Goal: Communication & Community: Answer question/provide support

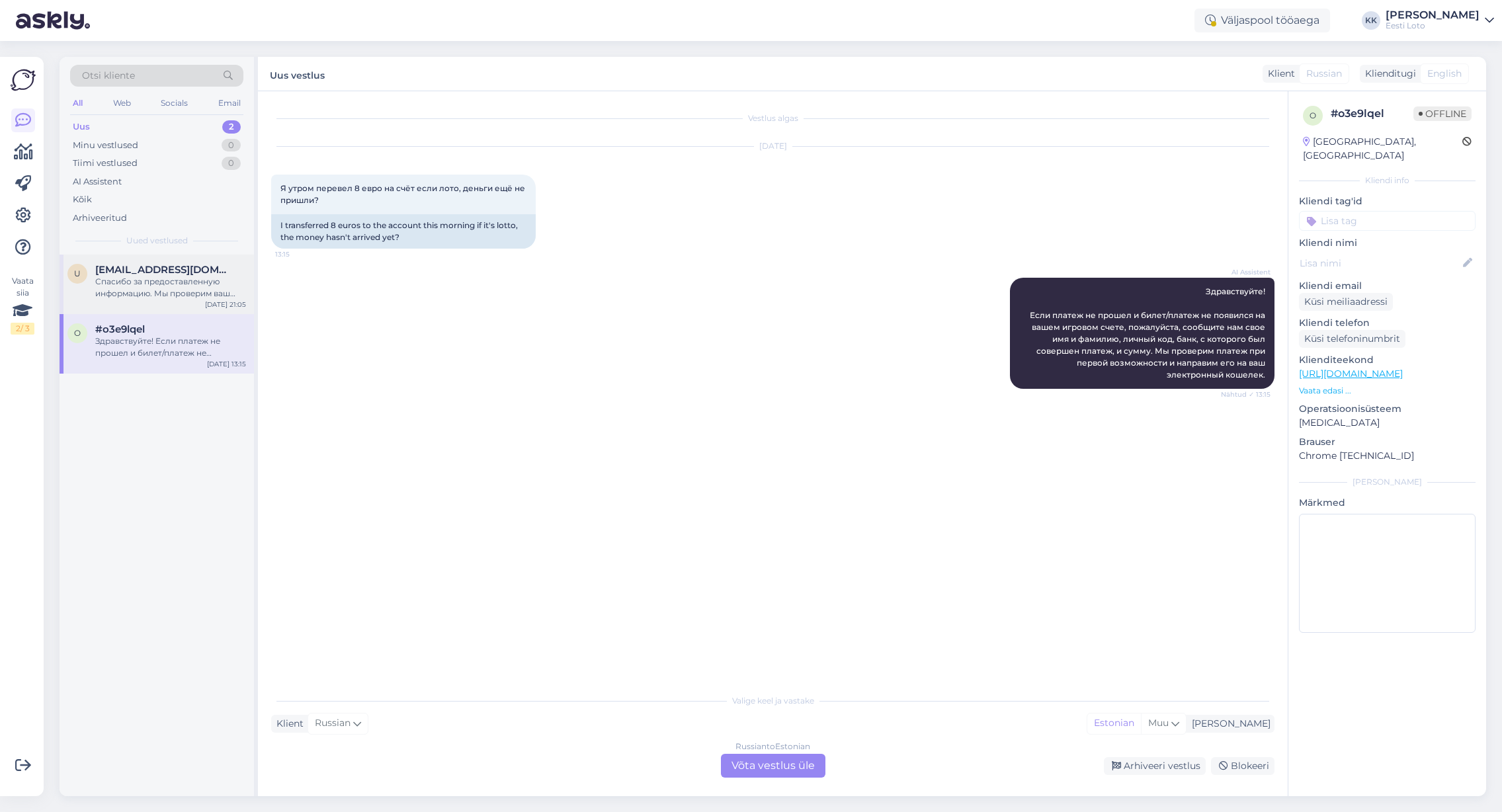
click at [136, 285] on div "Спасибо за предоставленную информацию. Мы проверим ваш платеж и направим его на…" at bounding box center [171, 287] width 151 height 24
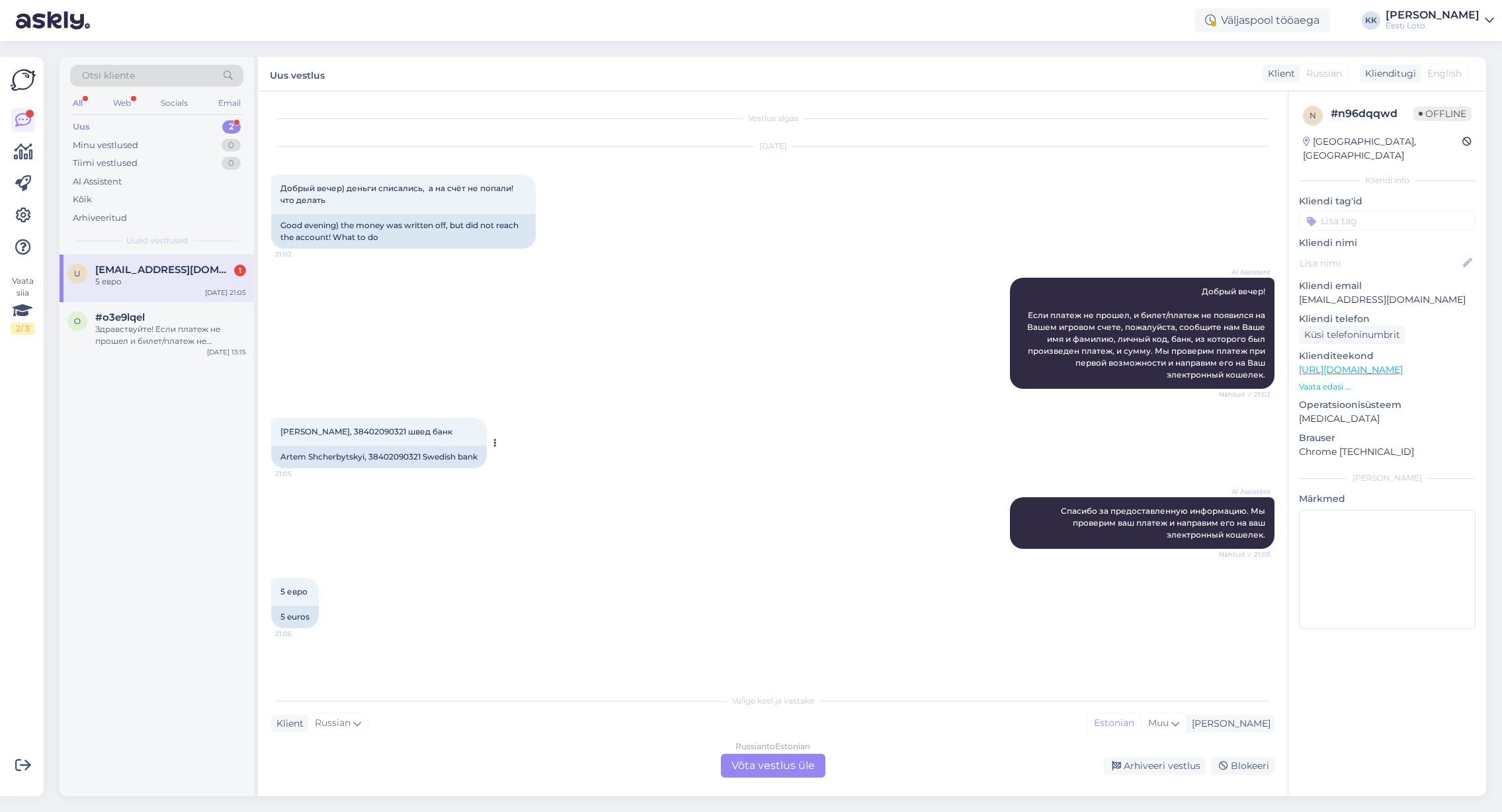
click at [392, 428] on span "[PERSON_NAME], 38402090321 швед банк" at bounding box center [366, 431] width 172 height 10
copy span "38402090321"
click at [131, 219] on div "Arhiveeritud" at bounding box center [156, 219] width 173 height 19
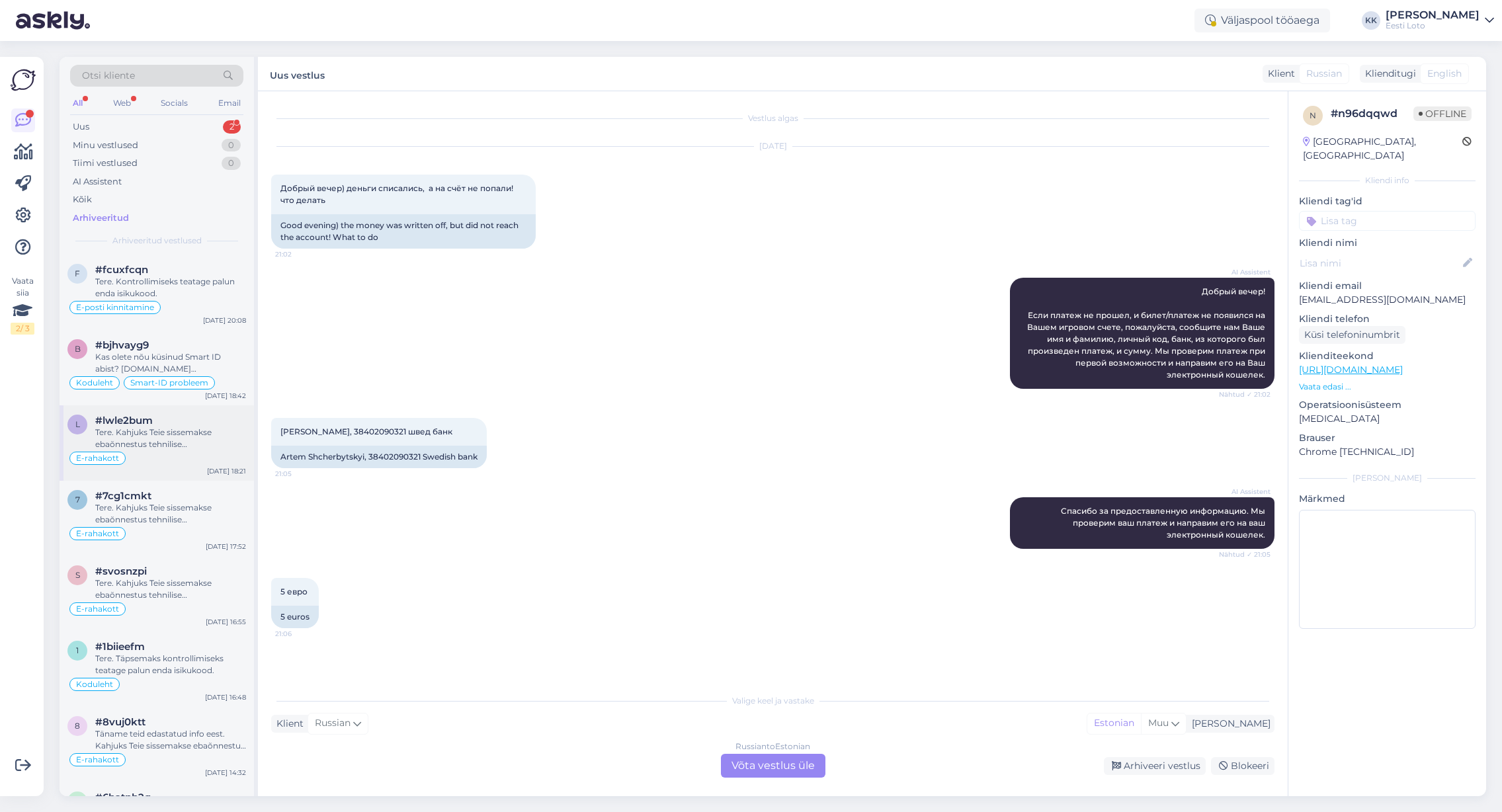
click at [184, 447] on div "Tere. Kahjuks Teie sissemakse ebaõnnestus tehnilise [PERSON_NAME] tõttu. Kontro…" at bounding box center [171, 438] width 151 height 24
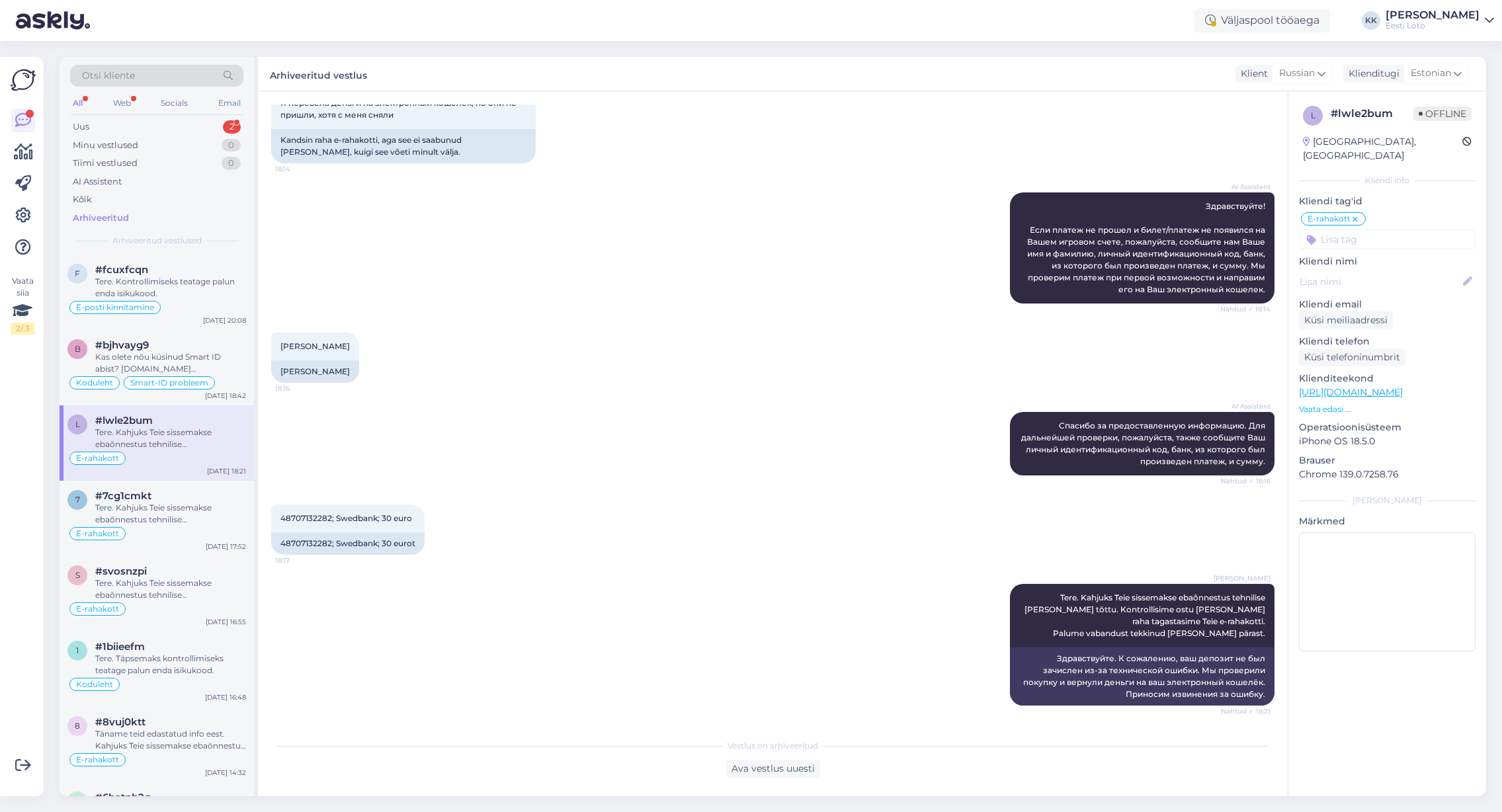
scroll to position [1, 0]
drag, startPoint x: 1265, startPoint y: 635, endPoint x: 1024, endPoint y: 601, distance: 243.4
click at [1025, 601] on div "[PERSON_NAME] Tere. Kahjuks Teie sissemakse ebaõnnestus tehnilise [PERSON_NAME]…" at bounding box center [1142, 616] width 265 height 64
copy span "Tere. Kahjuks Teie sissemakse ebaõnnestus tehnilise [PERSON_NAME] tõttu. Kontro…"
click at [166, 129] on div "Uus 2" at bounding box center [156, 127] width 173 height 19
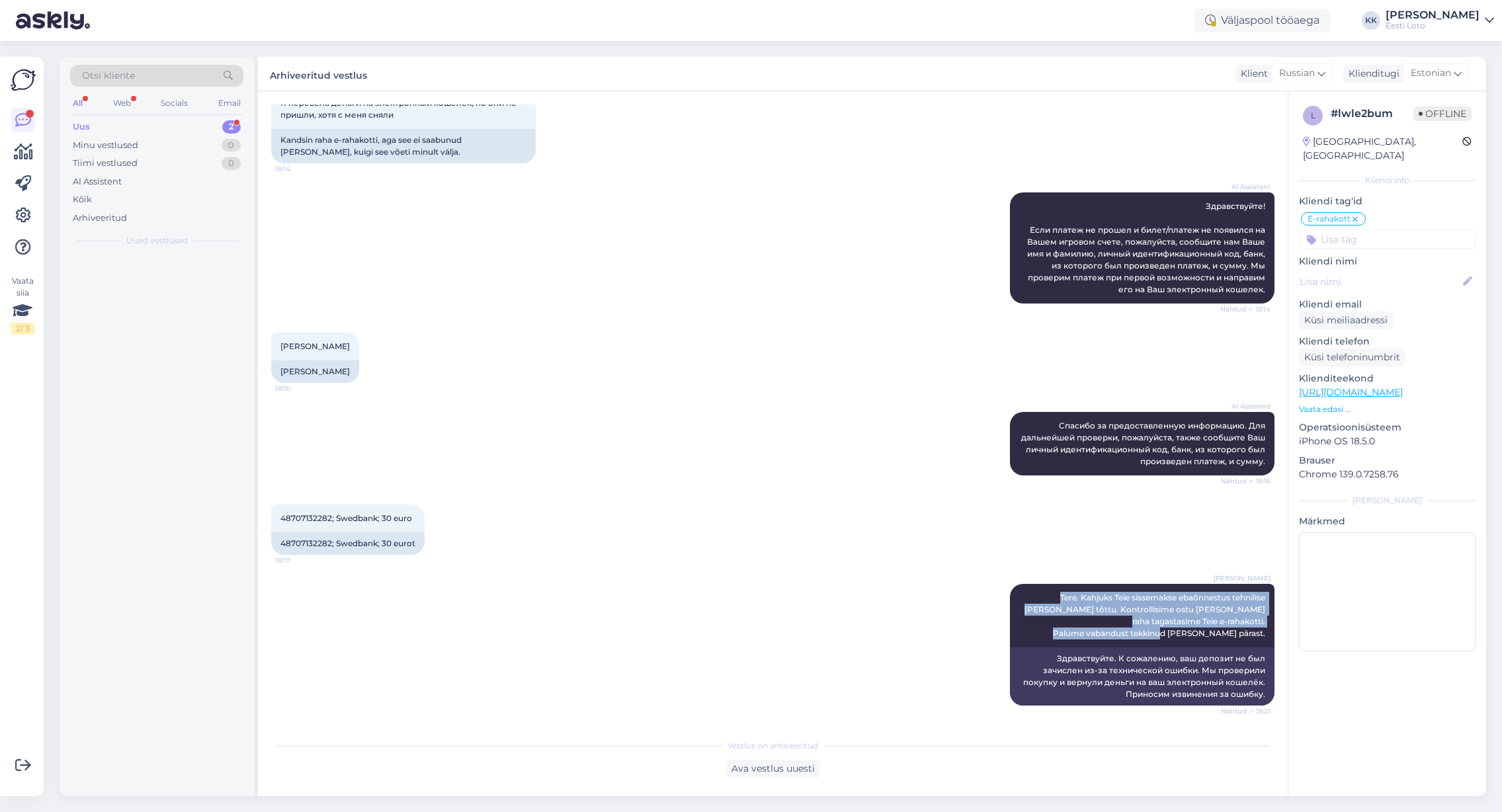
scroll to position [0, 0]
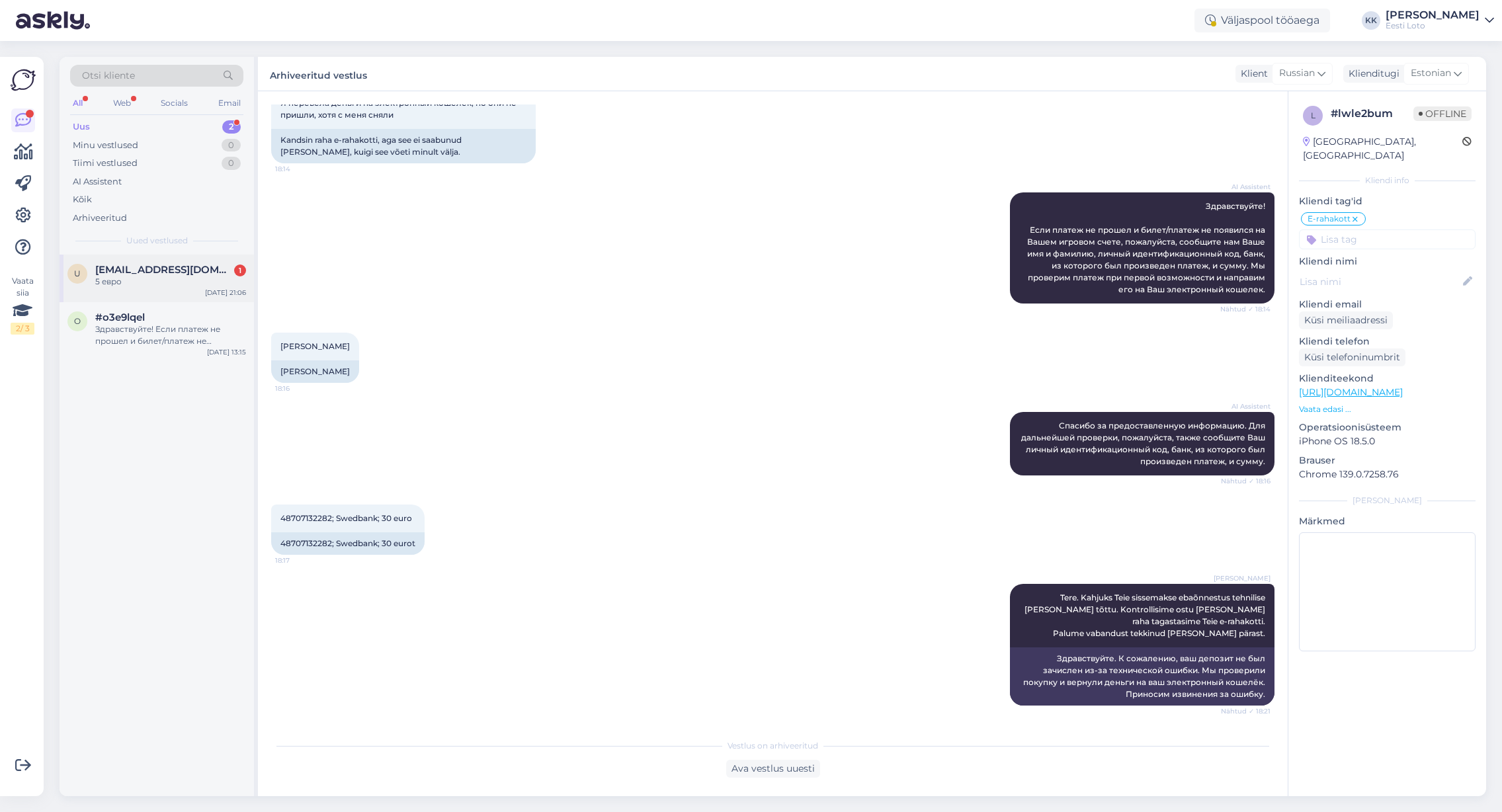
click at [165, 280] on div "5 евро" at bounding box center [171, 282] width 151 height 12
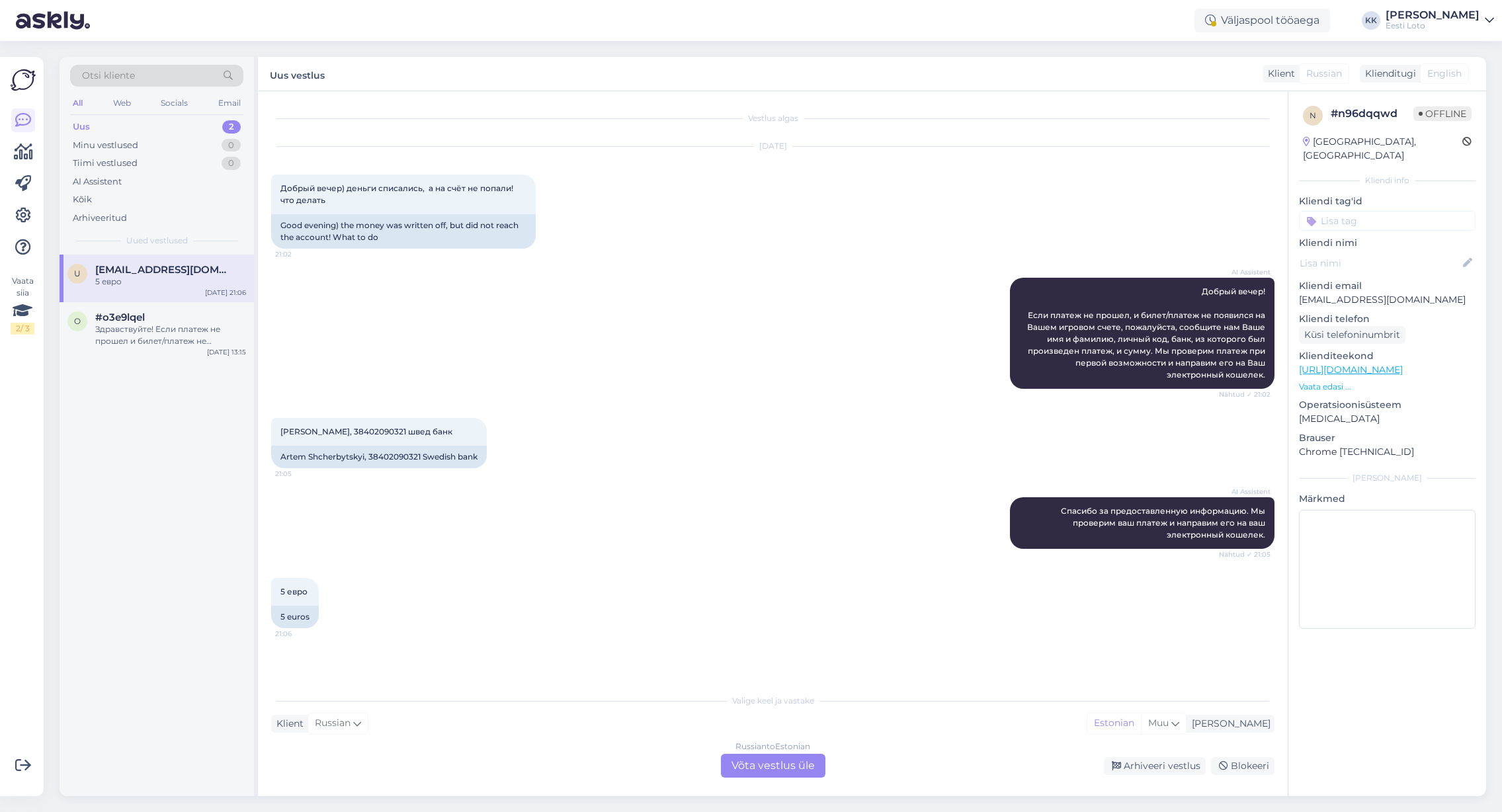
click at [766, 764] on div "Russian to Estonian Võta vestlus üle" at bounding box center [773, 766] width 104 height 24
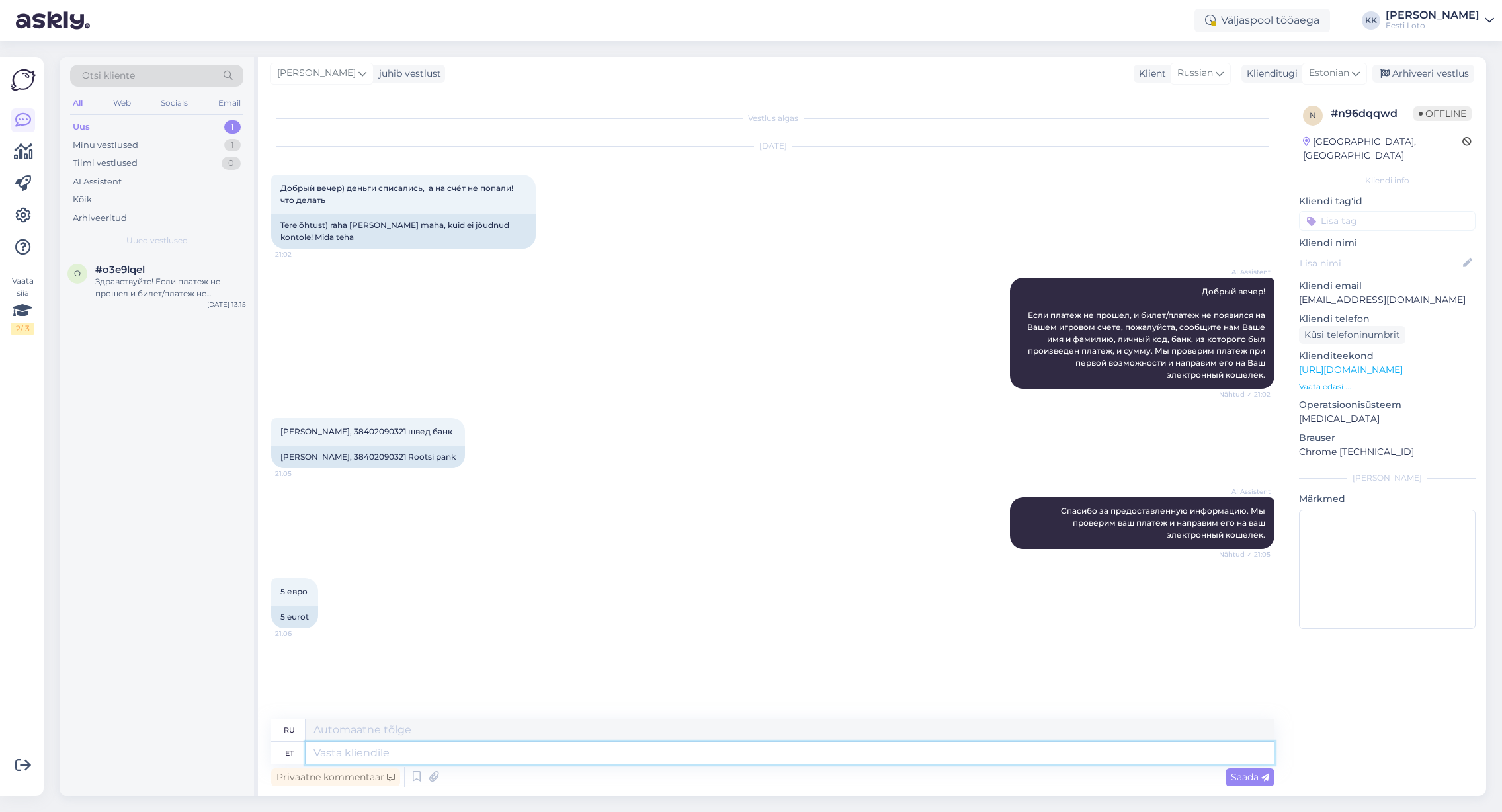
click at [533, 750] on textarea at bounding box center [790, 753] width 969 height 22
paste textarea "Tere. Kahjuks Teie sissemakse ebaõnnestus tehnilise [PERSON_NAME] tõttu. Kontro…"
type textarea "Tere. Kahjuks Teie sissemakse ebaõnnestus tehnilise [PERSON_NAME] tõttu. Kontro…"
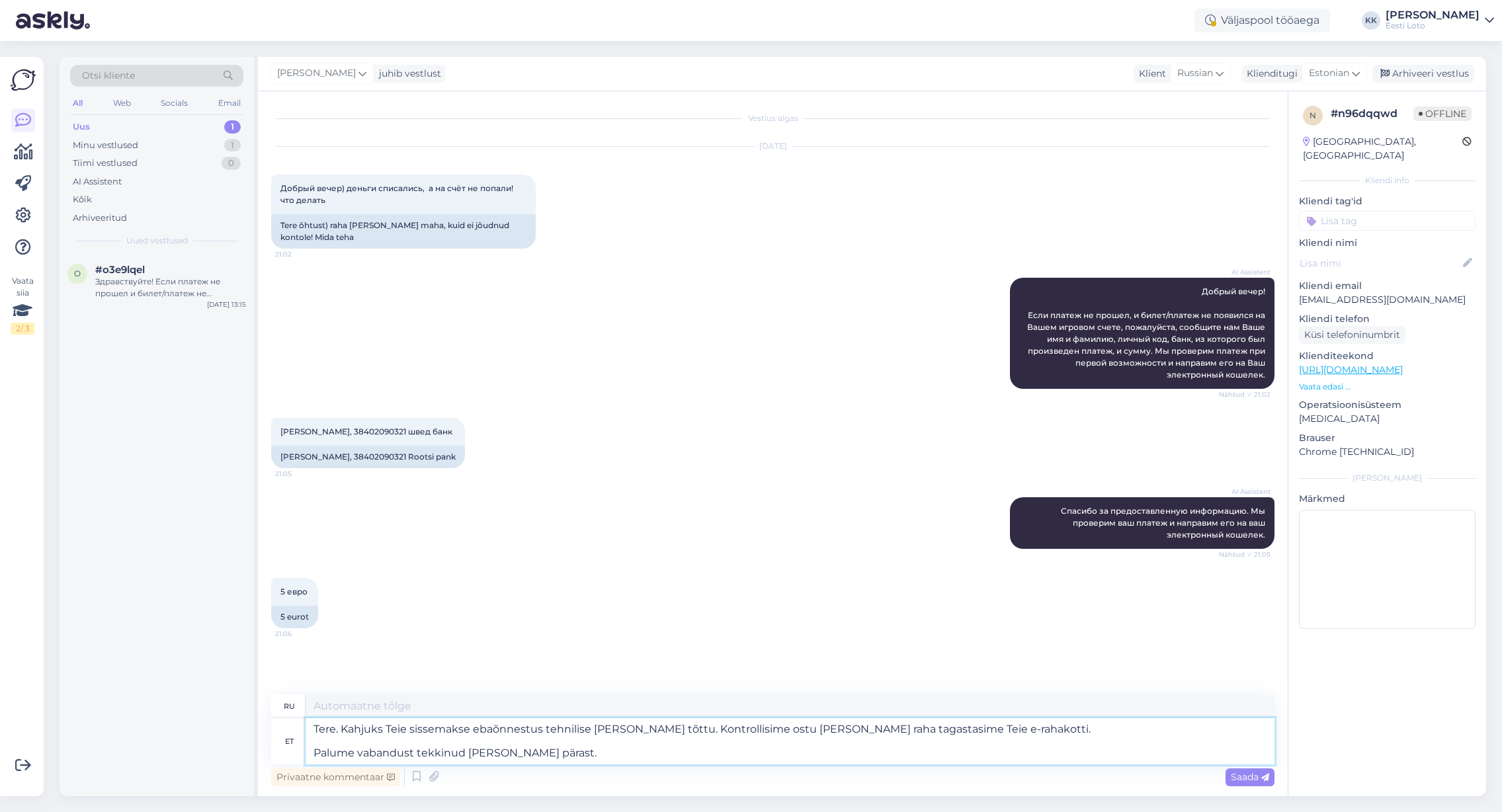
type textarea "Здравствуйте. К сожалению, ваш депозит не был зачислен из-за технической ошибки…"
click at [317, 754] on textarea "Tere. Kahjuks Teie sissemakse ebaõnnestus tehnilise [PERSON_NAME] tõttu. Kontro…" at bounding box center [790, 741] width 969 height 46
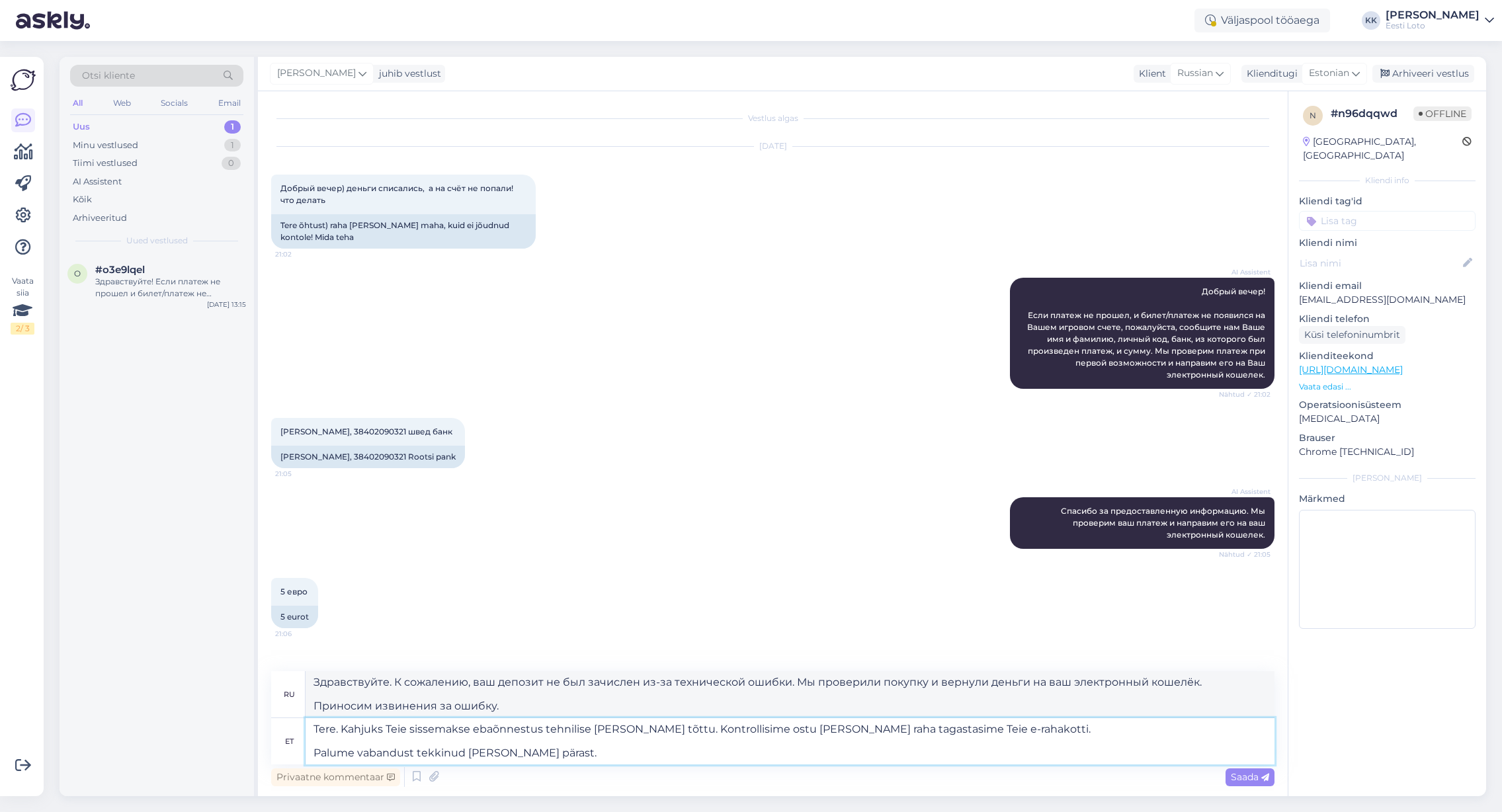
type textarea "Tere. Kahjuks Teie sissemakse ebaõnnestus tehnilise [PERSON_NAME] tõttu. Kontro…"
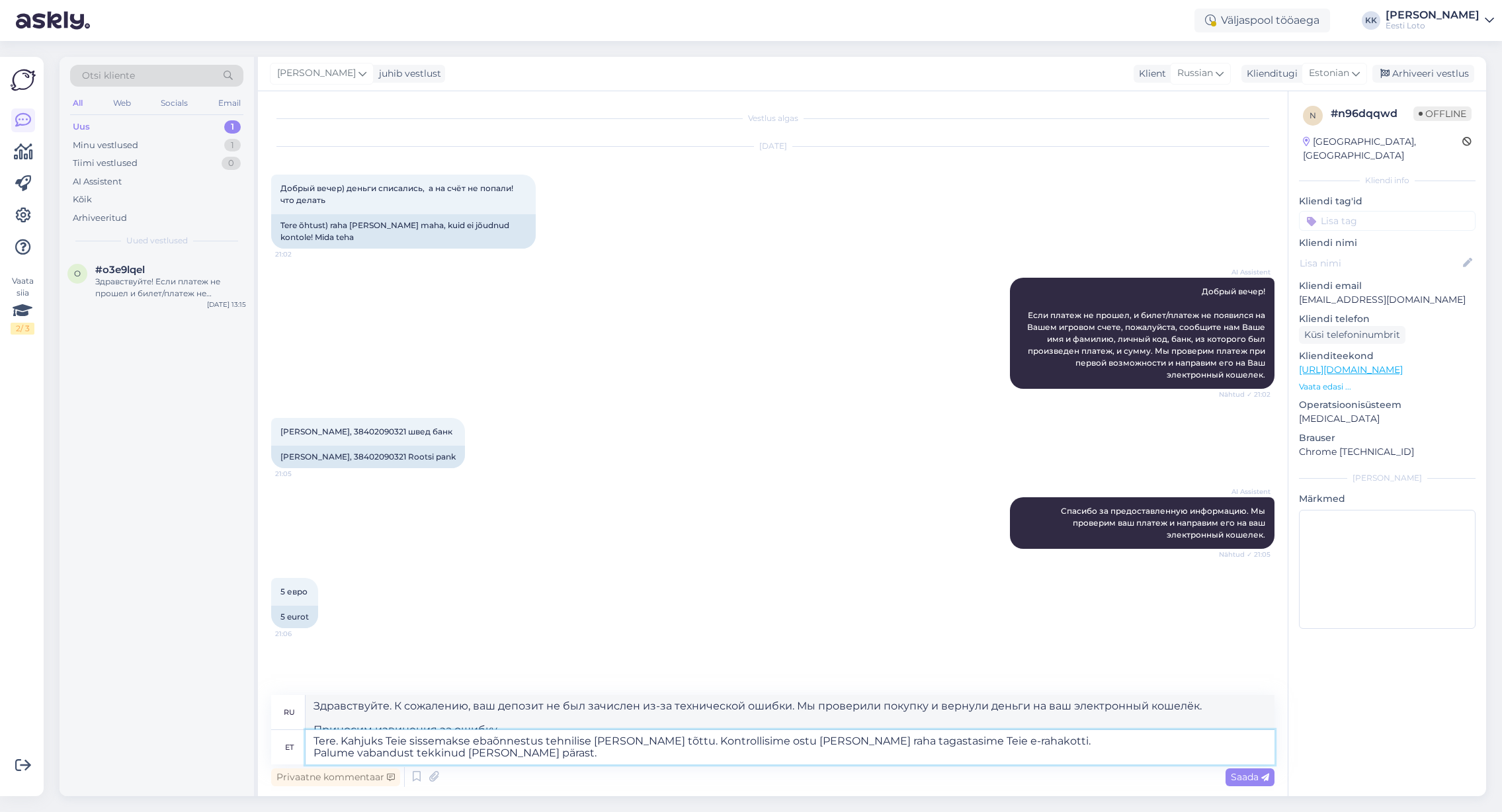
type textarea "Здравствуйте. К сожалению, ваш депозит не был зачислен из-за технической ошибки…"
type textarea "Tere. Kahjuks Teie sissemakse ebaõnnestus tehnilise [PERSON_NAME] tõttu. Kontro…"
click at [1244, 774] on span "Saada" at bounding box center [1250, 777] width 38 height 12
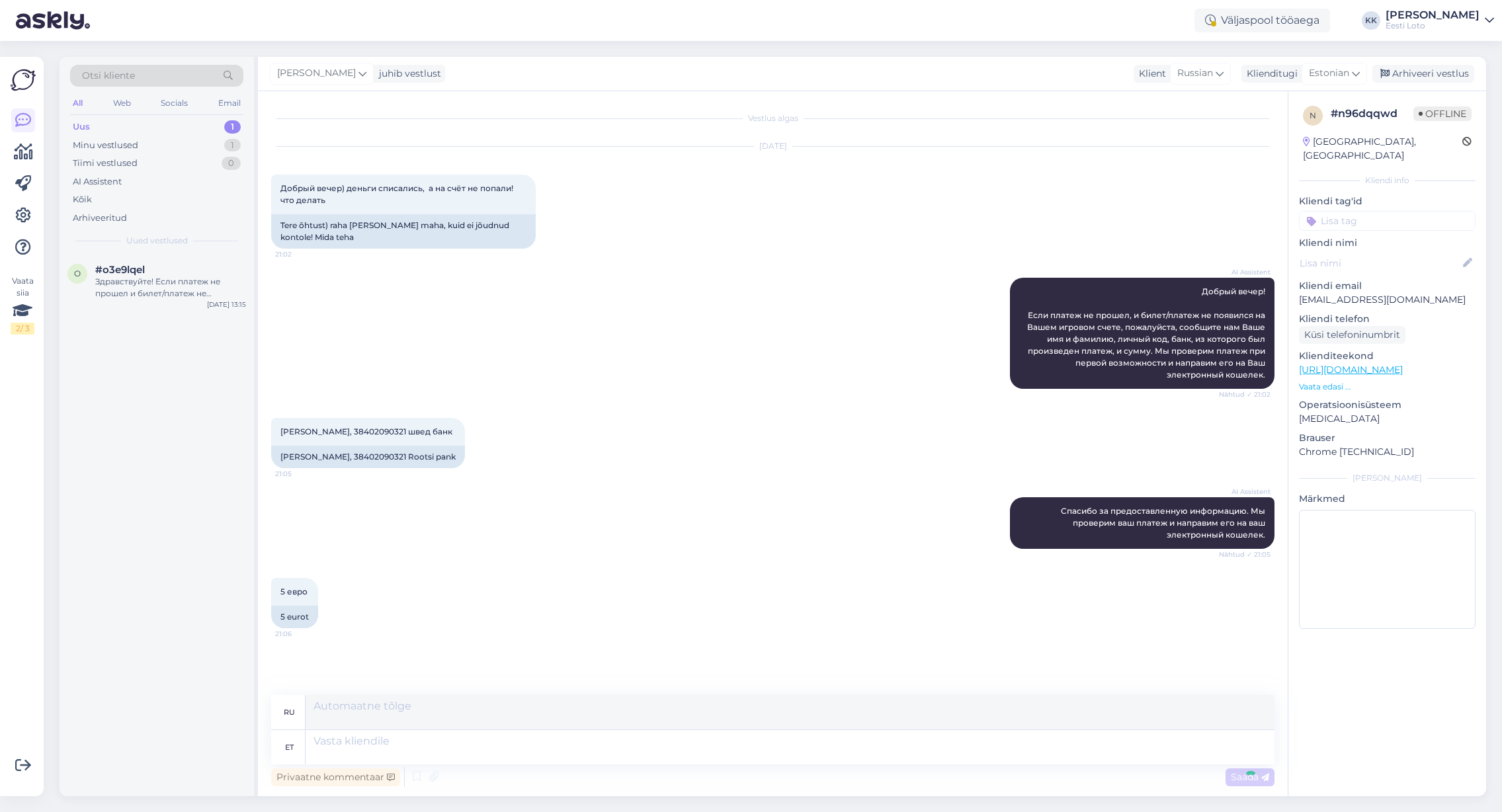
scroll to position [87, 0]
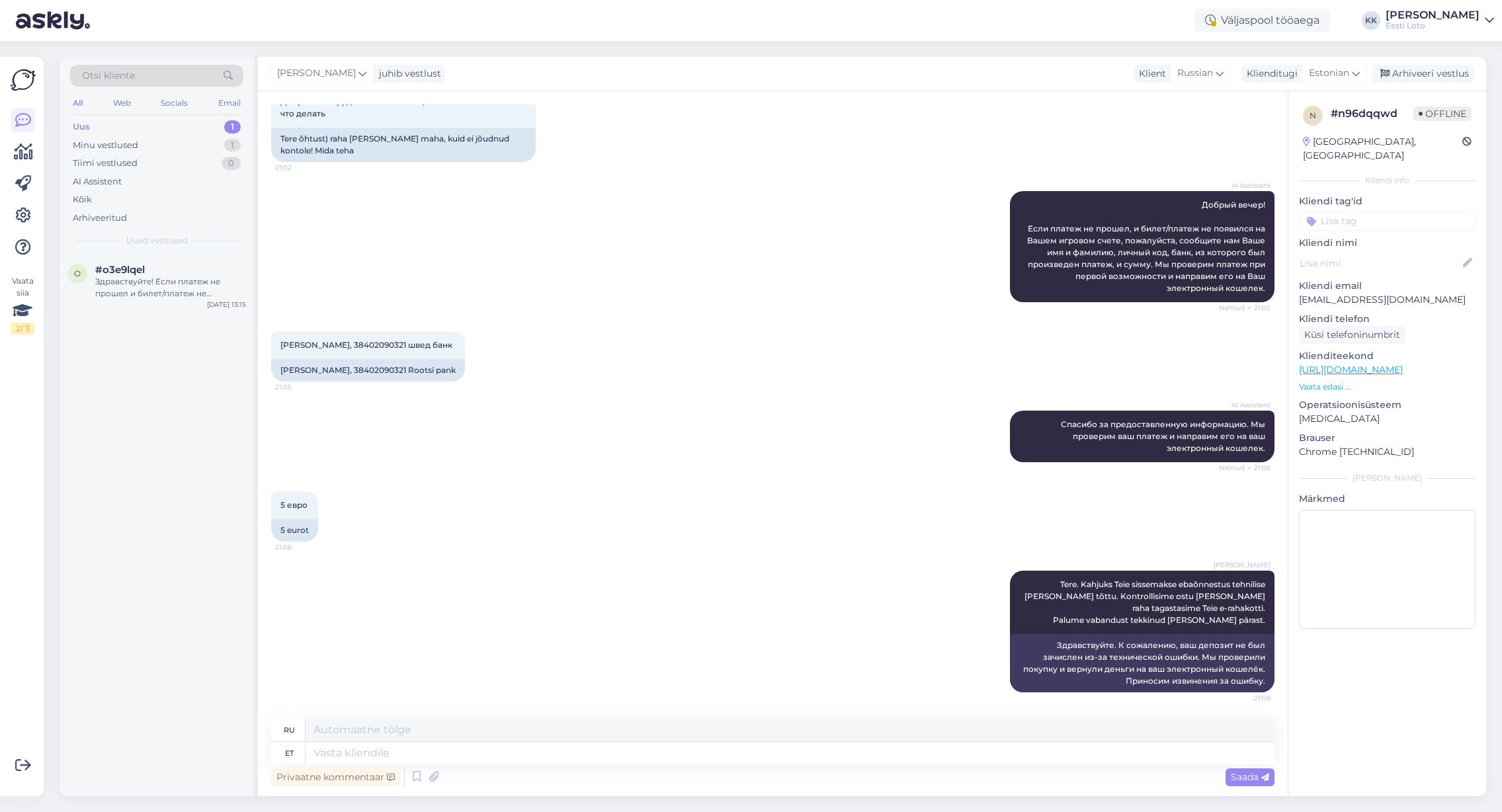
click at [1359, 211] on input at bounding box center [1388, 221] width 177 height 20
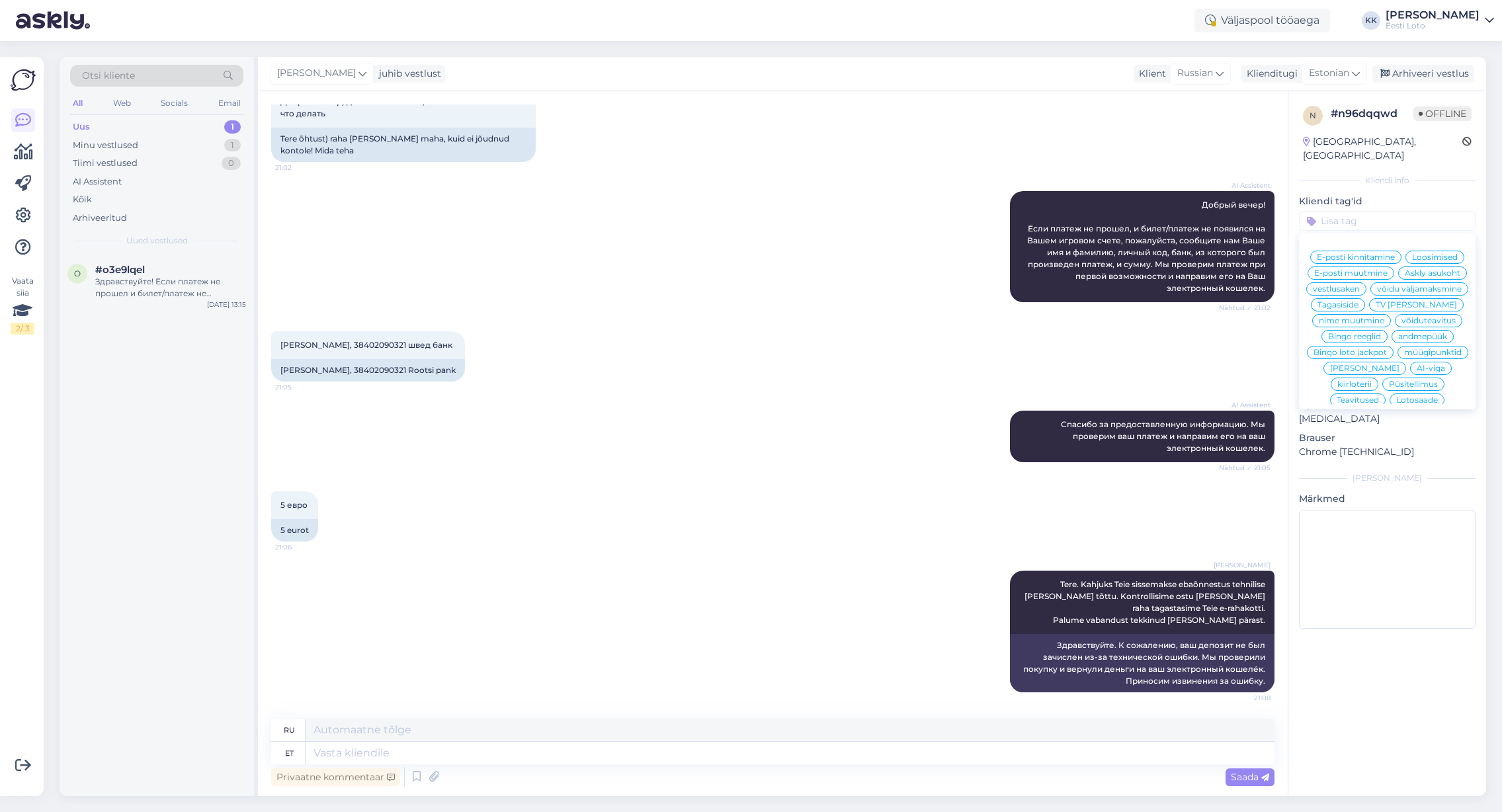
scroll to position [253, 0]
click at [1385, 397] on span "E-rahakott" at bounding box center [1387, 401] width 43 height 8
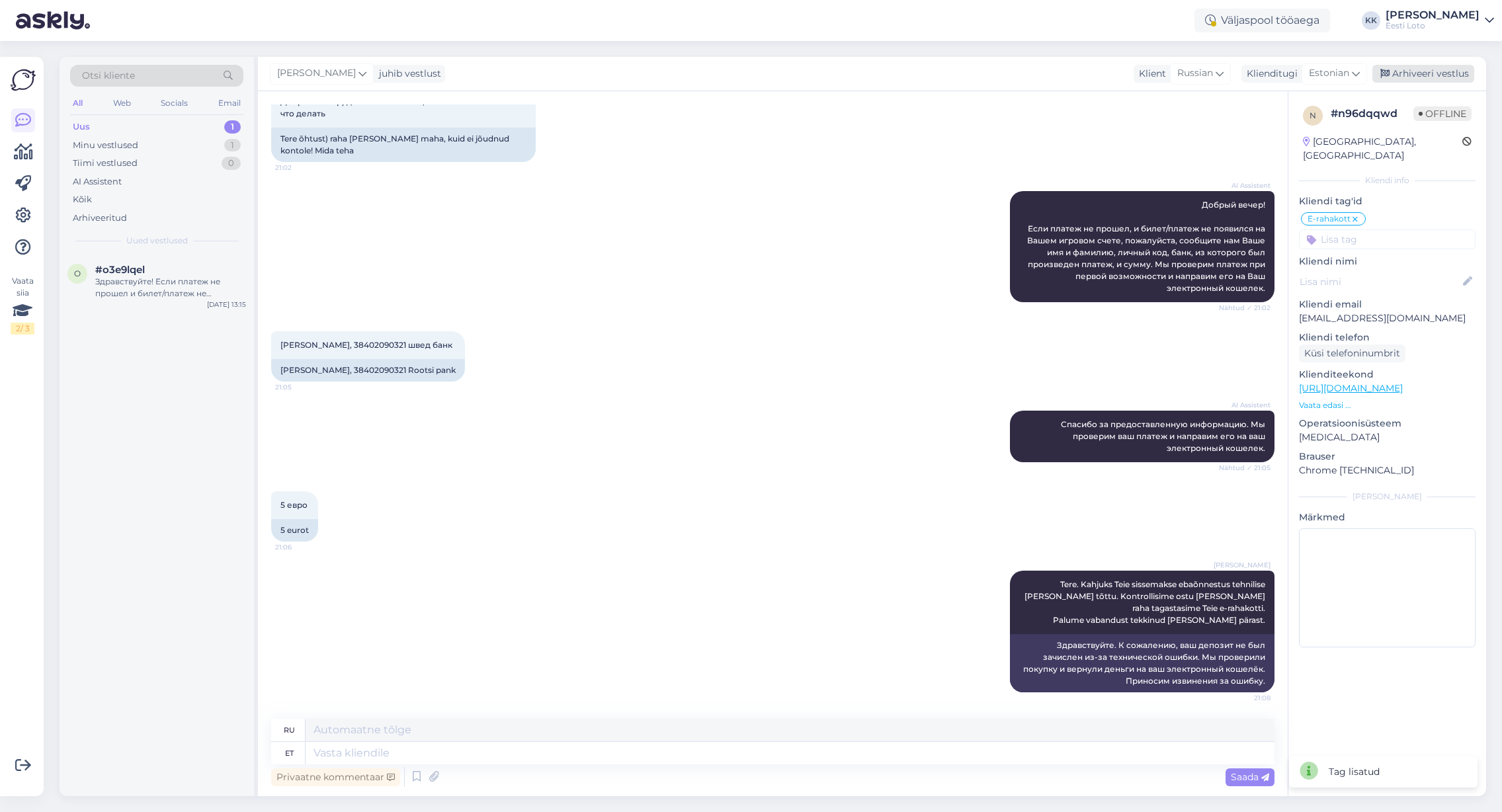
click at [1419, 75] on div "Arhiveeri vestlus" at bounding box center [1423, 74] width 102 height 18
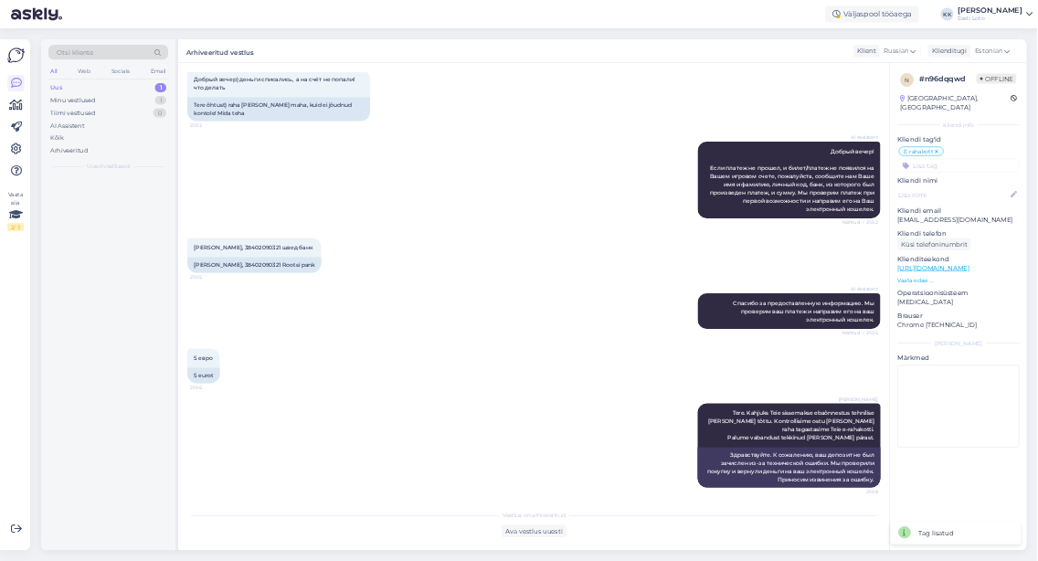
scroll to position [101, 0]
